Goal: Information Seeking & Learning: Learn about a topic

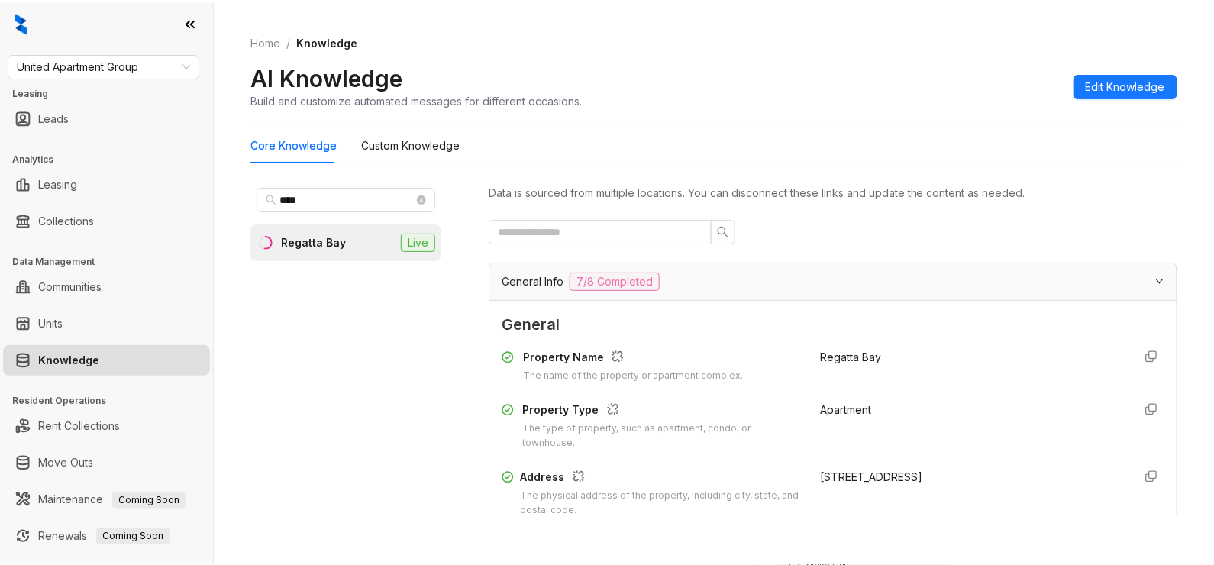
scroll to position [407, 0]
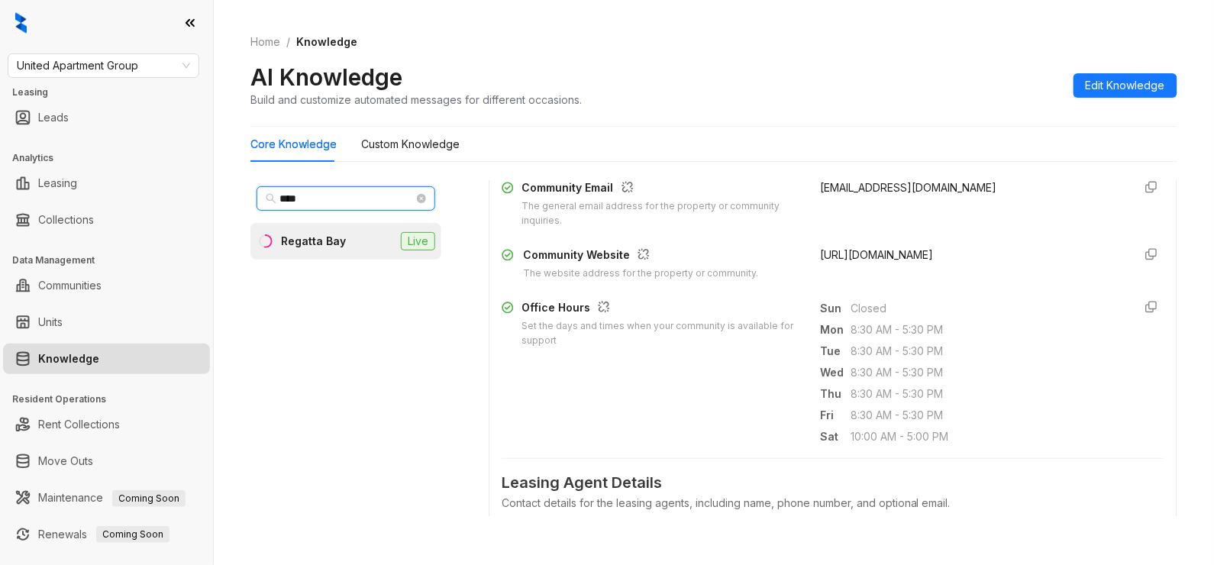
click at [341, 202] on input "****" at bounding box center [347, 198] width 134 height 17
type input "****"
click at [352, 242] on li "Solana Vista Live" at bounding box center [346, 241] width 191 height 37
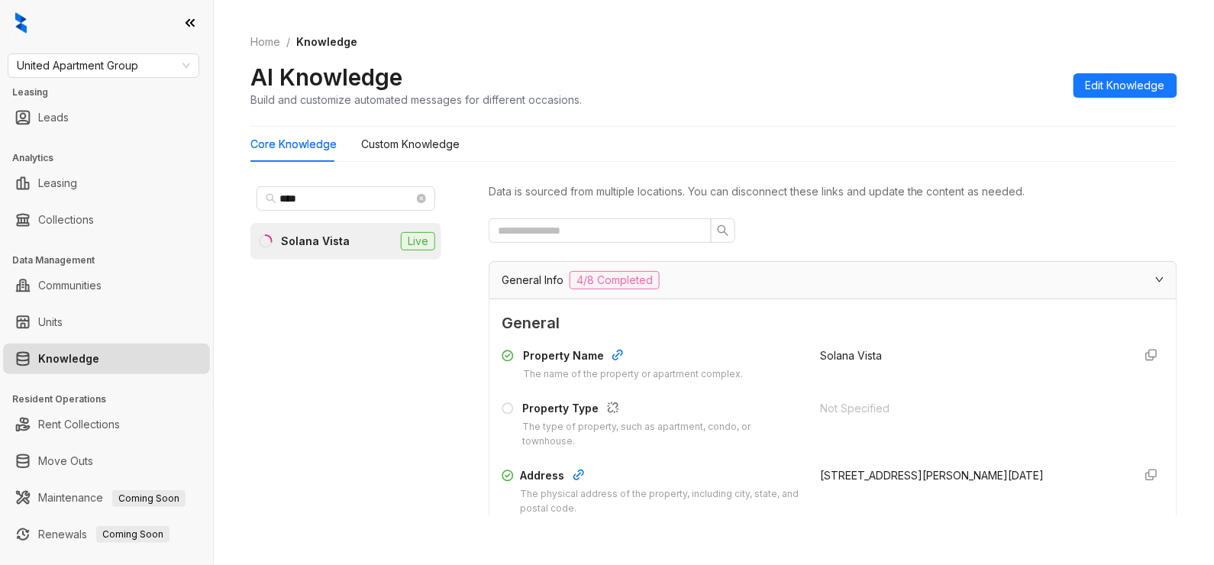
click at [823, 76] on div "AI Knowledge Build and customize automated messages for different occasions. Ed…" at bounding box center [714, 85] width 927 height 45
click at [553, 218] on span at bounding box center [600, 230] width 223 height 24
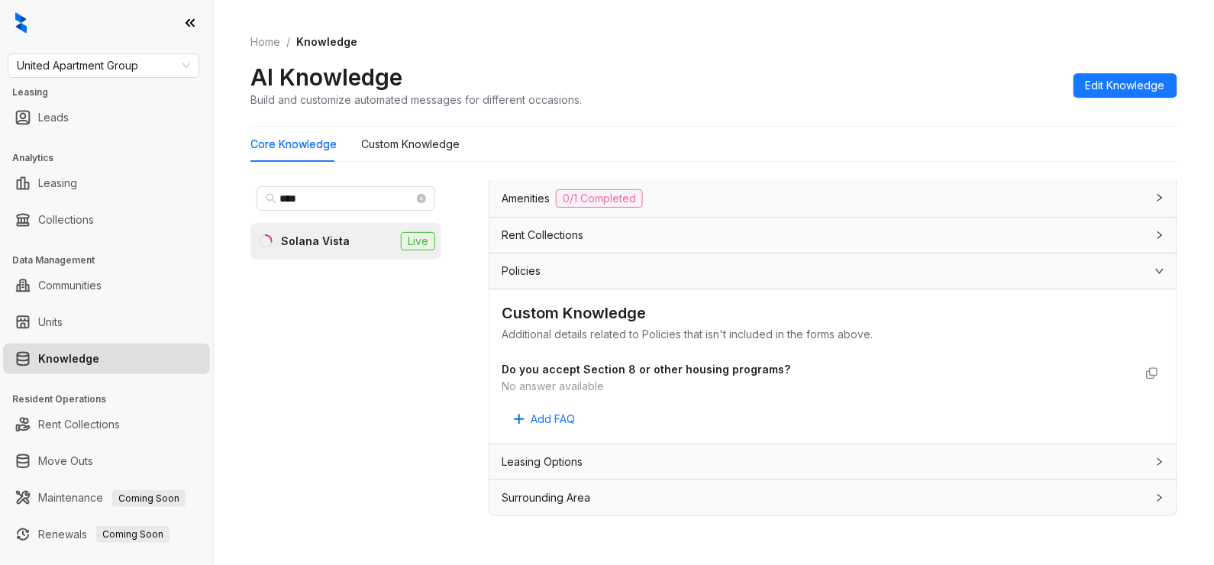
scroll to position [285, 0]
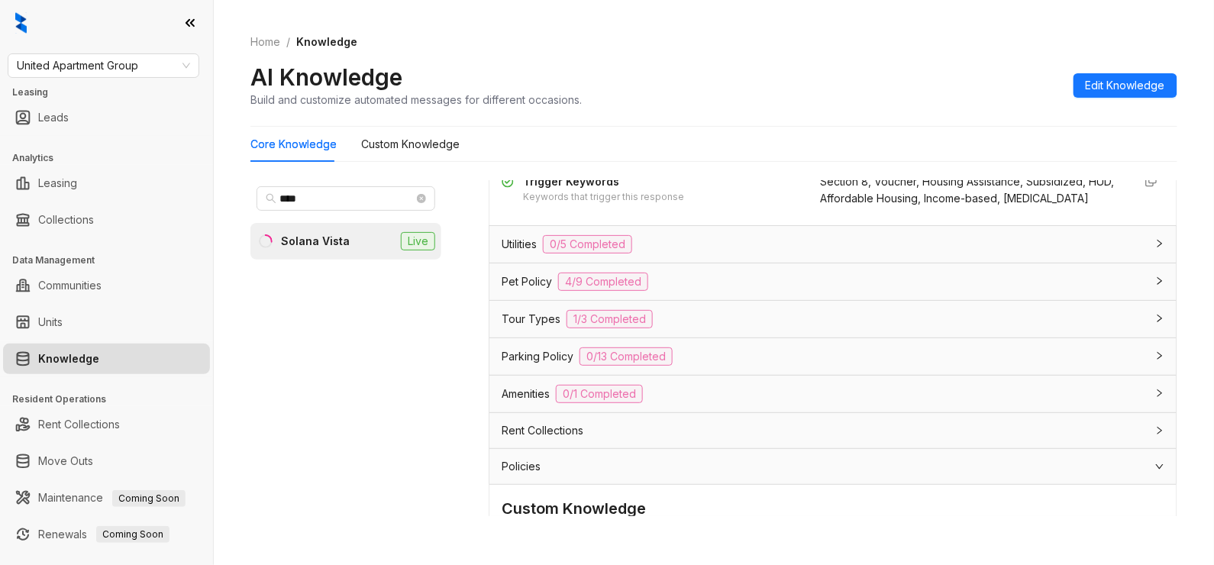
type input "****"
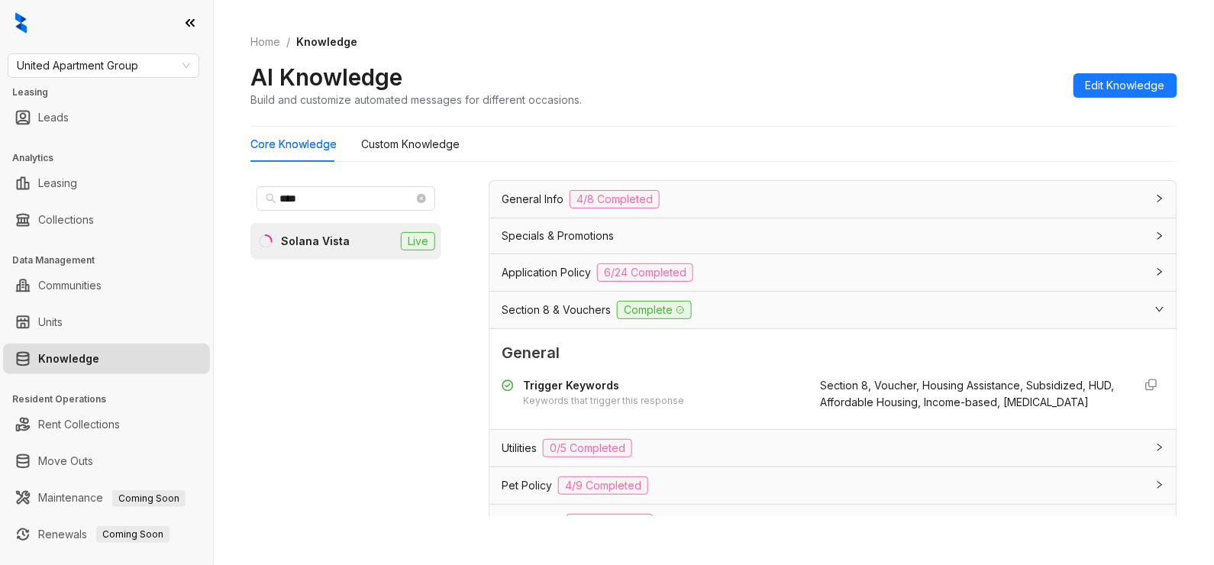
scroll to position [0, 0]
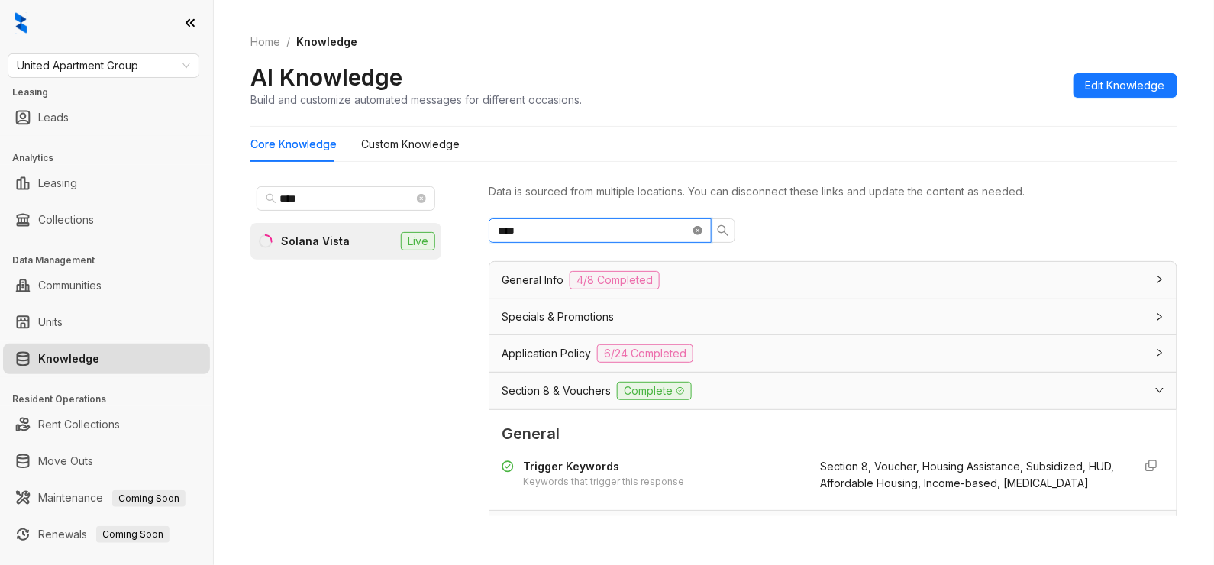
click at [695, 227] on icon "close-circle" at bounding box center [697, 230] width 9 height 9
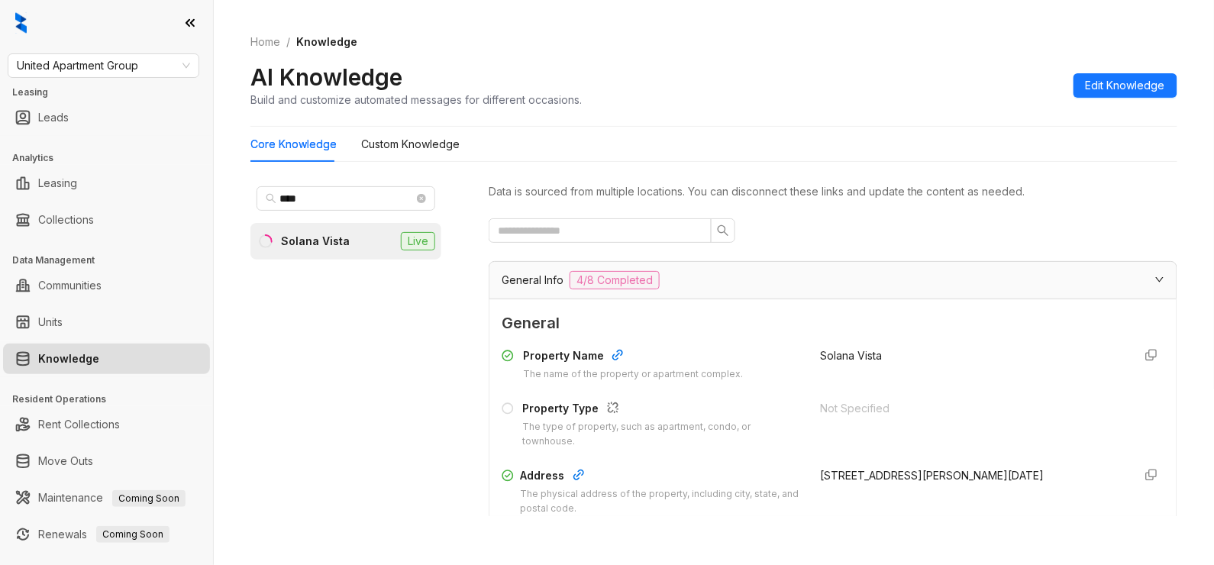
click at [703, 284] on div "General Info 4/8 Completed" at bounding box center [824, 280] width 645 height 18
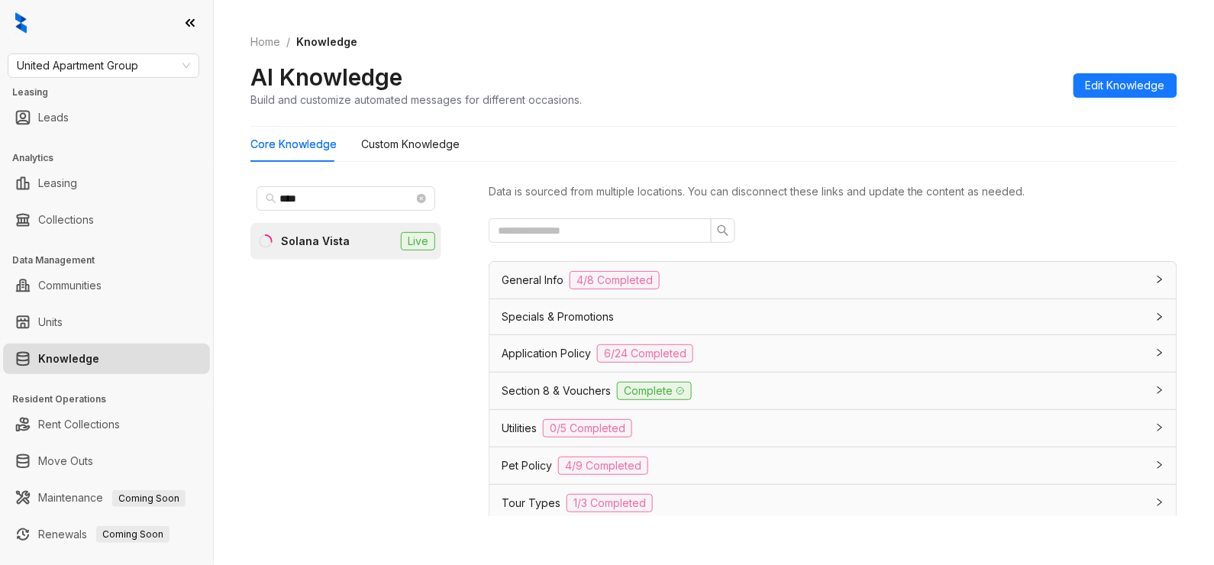
click at [811, 281] on div "General Info 4/8 Completed" at bounding box center [824, 280] width 645 height 18
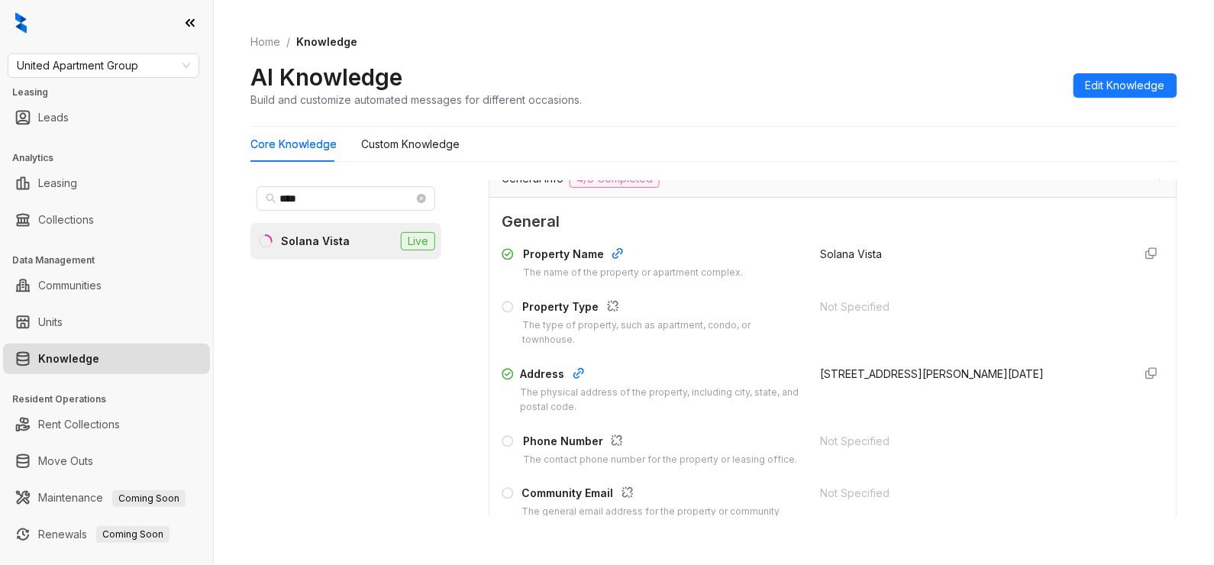
scroll to position [203, 0]
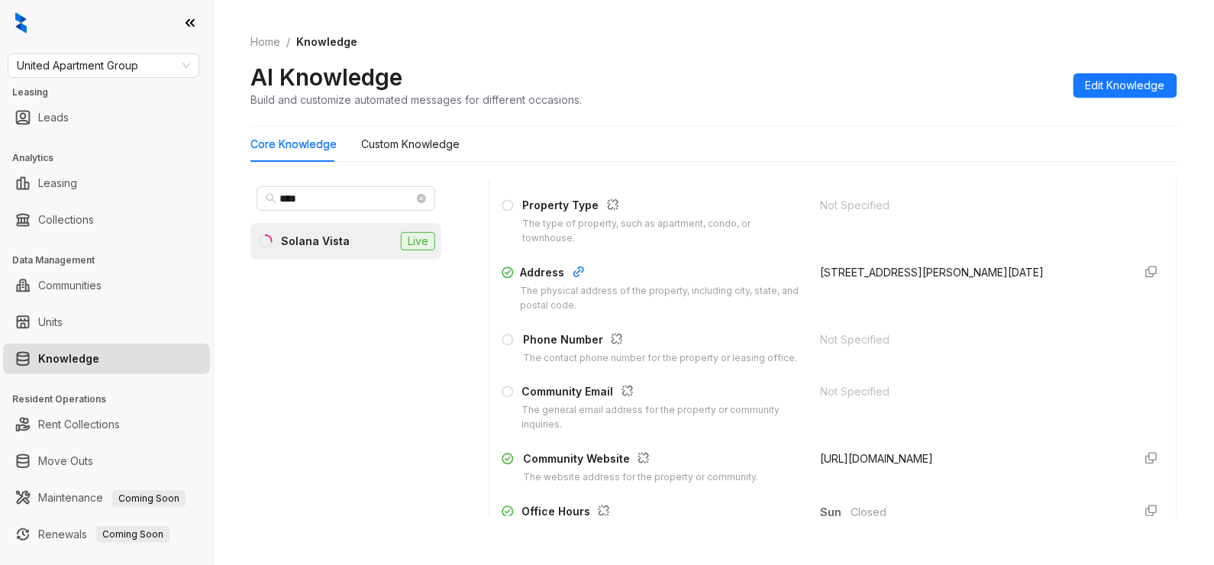
click at [908, 465] on span "[URL][DOMAIN_NAME]" at bounding box center [877, 458] width 113 height 13
drag, startPoint x: 908, startPoint y: 478, endPoint x: 875, endPoint y: 478, distance: 32.8
click at [875, 465] on span "[URL][DOMAIN_NAME]" at bounding box center [877, 458] width 113 height 13
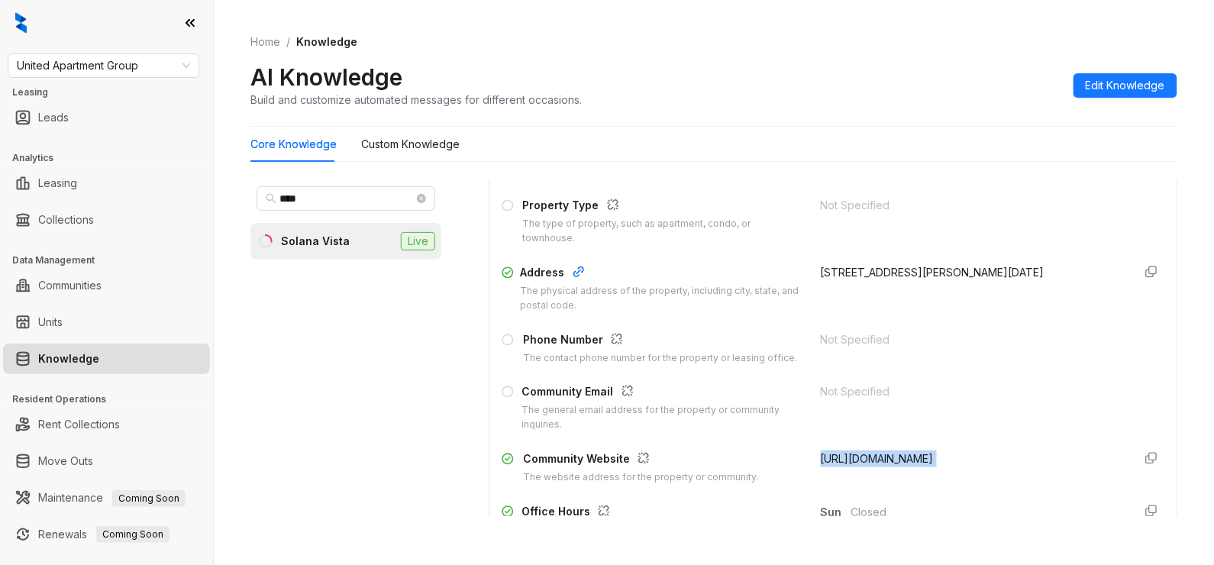
click at [875, 465] on span "[URL][DOMAIN_NAME]" at bounding box center [877, 458] width 113 height 13
